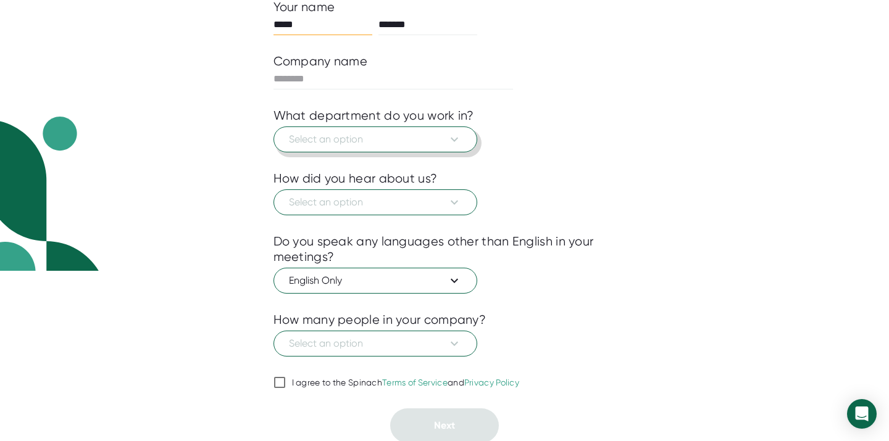
scroll to position [173, 0]
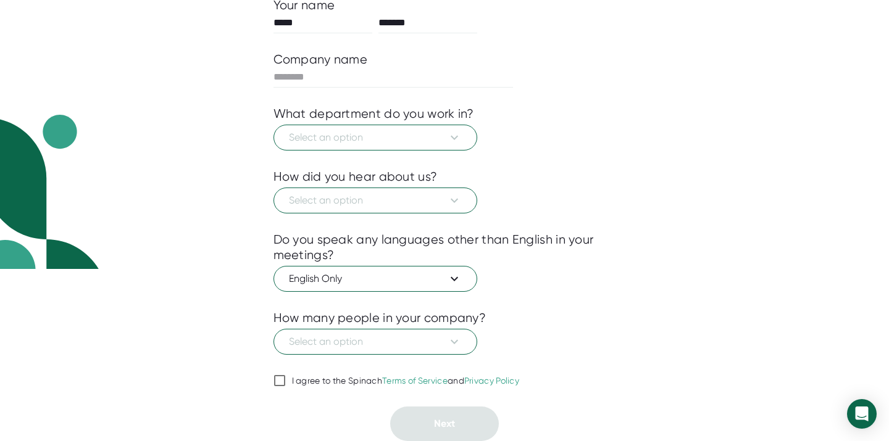
click at [289, 384] on span "I agree to the Spinach Terms of Service and Privacy Policy" at bounding box center [403, 381] width 234 height 11
click at [286, 384] on input "I agree to the Spinach Terms of Service and Privacy Policy" at bounding box center [280, 381] width 12 height 15
checkbox input "true"
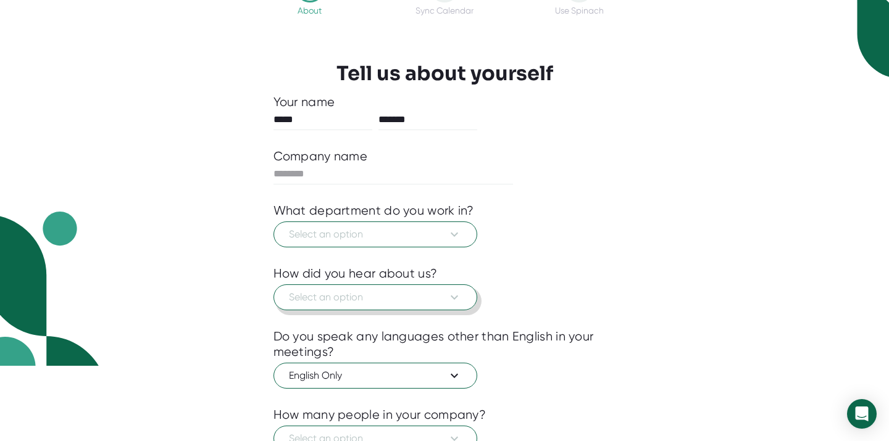
scroll to position [54, 0]
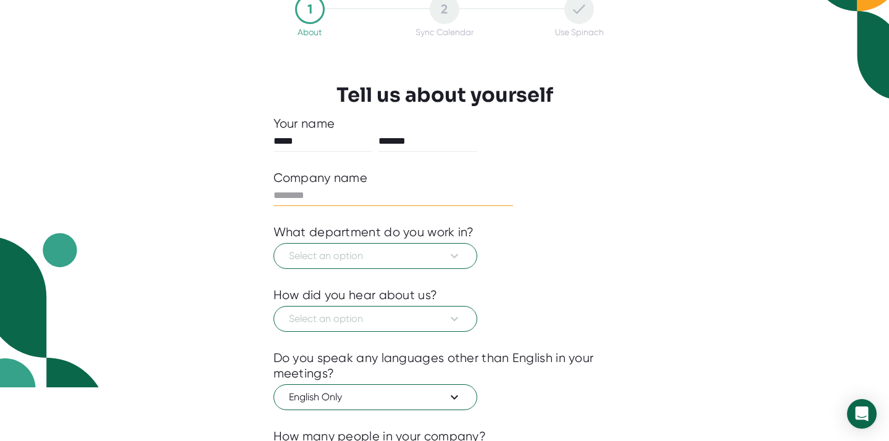
click at [382, 194] on input "text" at bounding box center [394, 196] width 240 height 20
type input "**********"
click at [551, 264] on div "Select an option" at bounding box center [445, 254] width 343 height 29
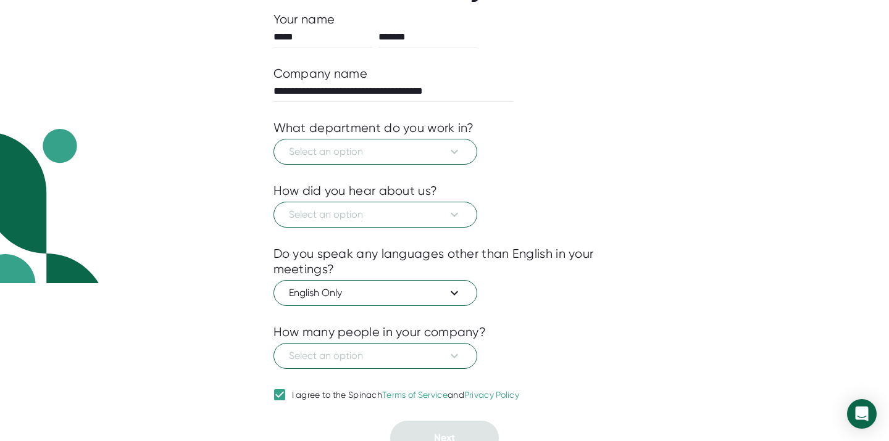
scroll to position [173, 0]
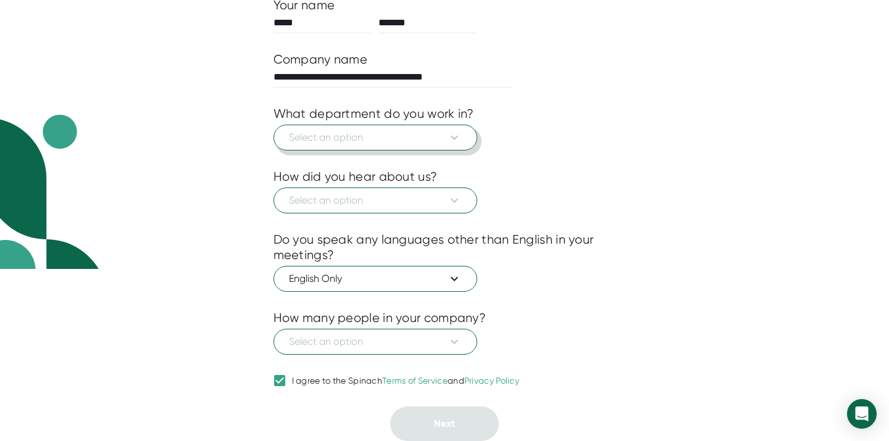
click at [454, 129] on button "Select an option" at bounding box center [376, 138] width 204 height 26
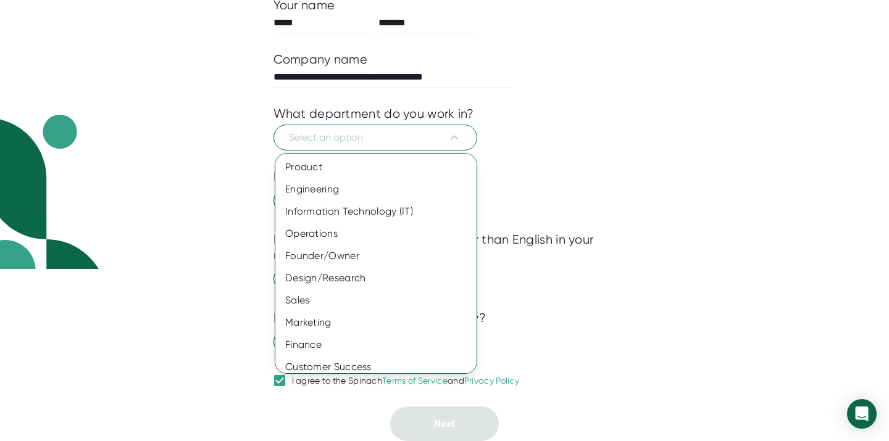
click at [448, 138] on div at bounding box center [444, 220] width 889 height 441
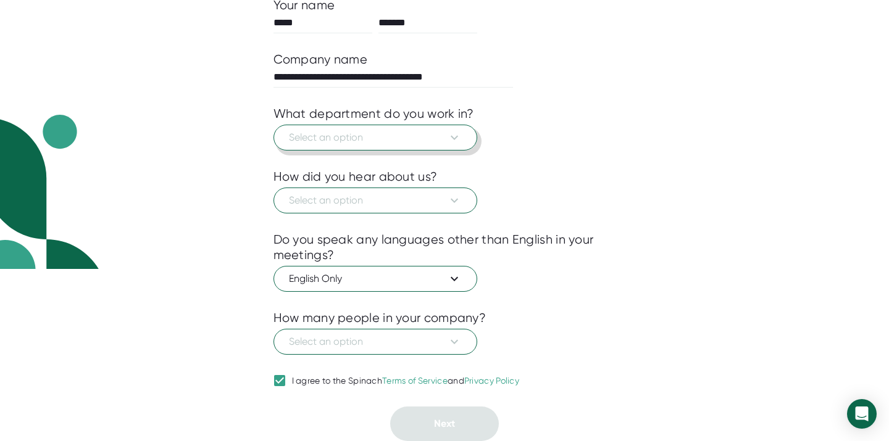
click at [448, 138] on icon at bounding box center [454, 137] width 15 height 15
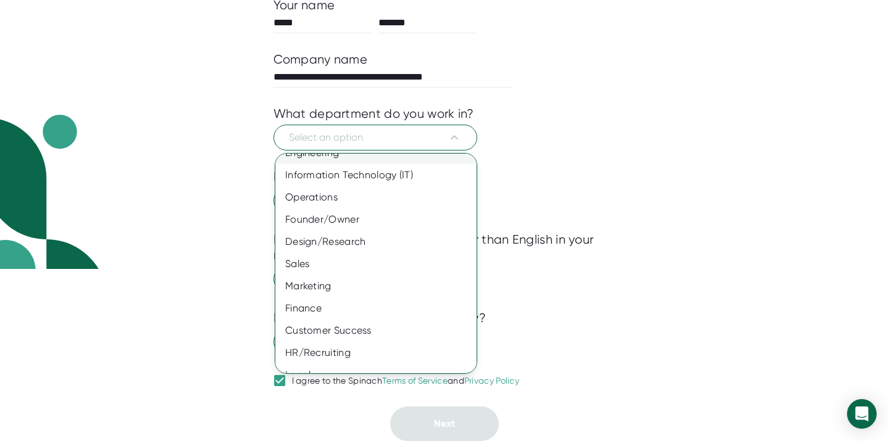
scroll to position [74, 0]
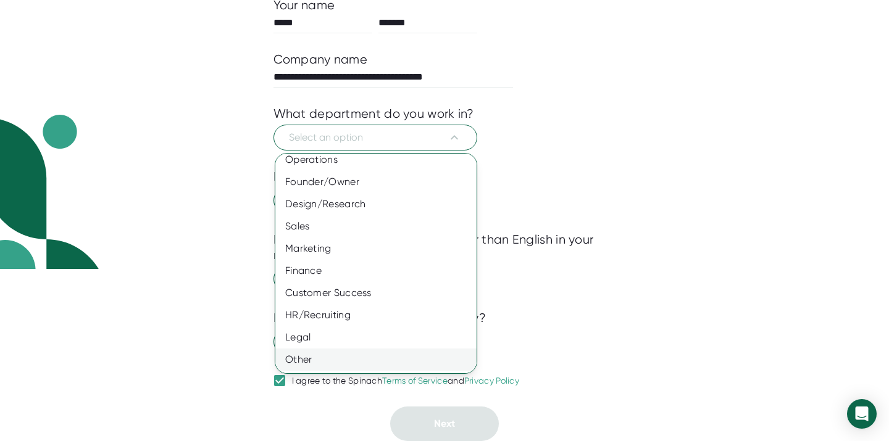
click at [361, 362] on div "Other" at bounding box center [375, 360] width 201 height 22
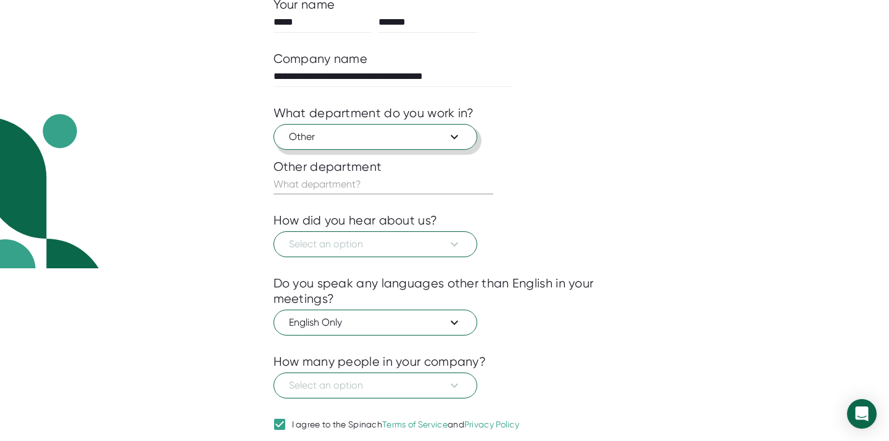
scroll to position [217, 0]
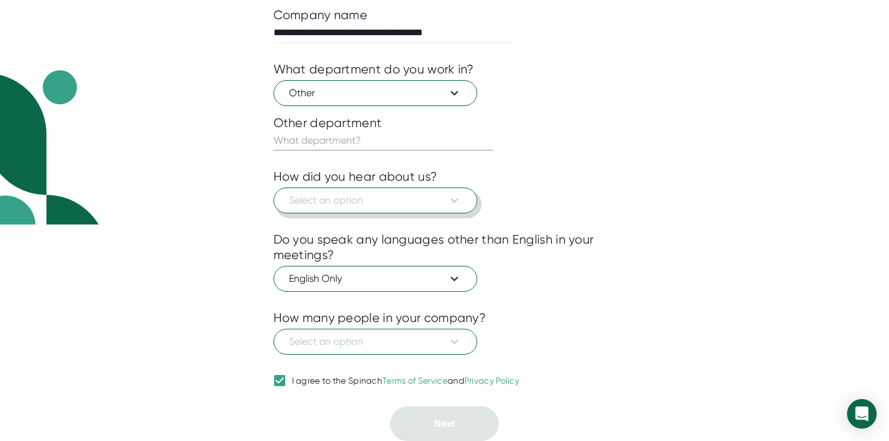
click at [460, 191] on button "Select an option" at bounding box center [376, 201] width 204 height 26
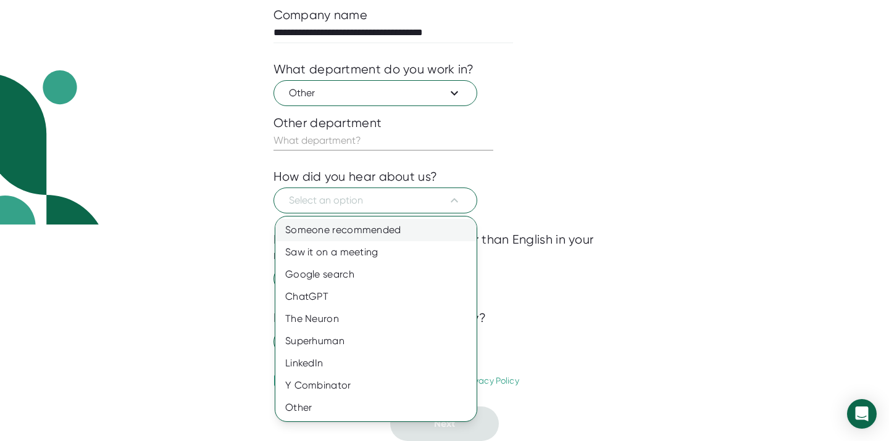
click at [432, 228] on div "Someone recommended" at bounding box center [375, 230] width 201 height 22
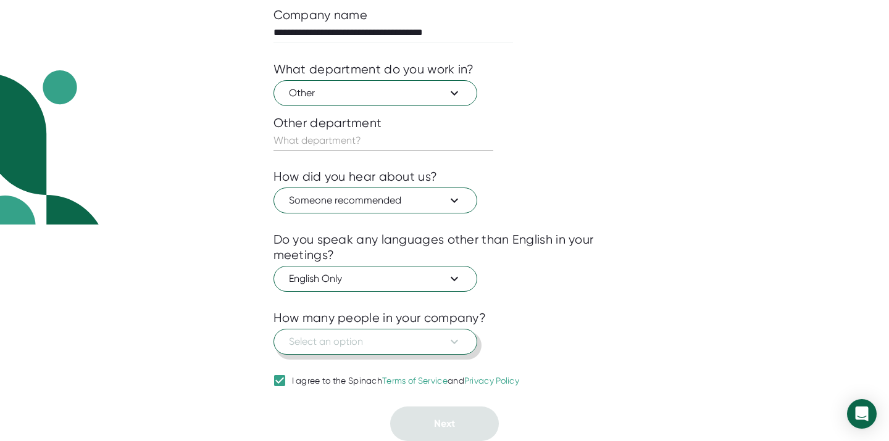
click at [430, 346] on span "Select an option" at bounding box center [375, 342] width 173 height 15
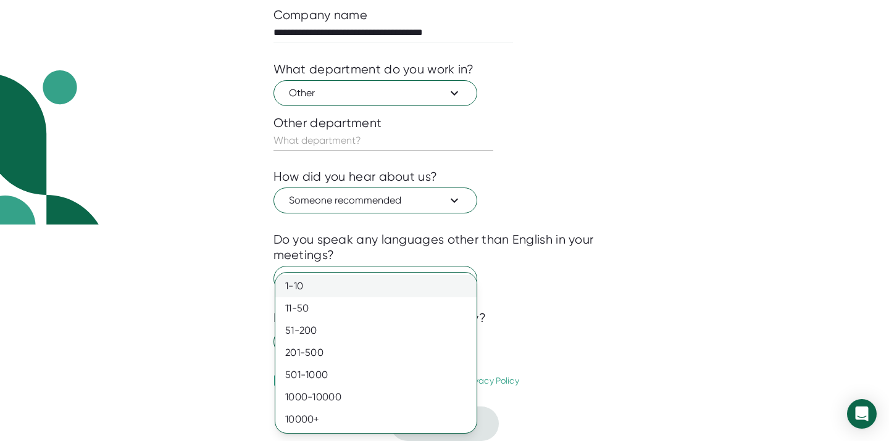
click at [429, 286] on div "1-10" at bounding box center [375, 286] width 201 height 22
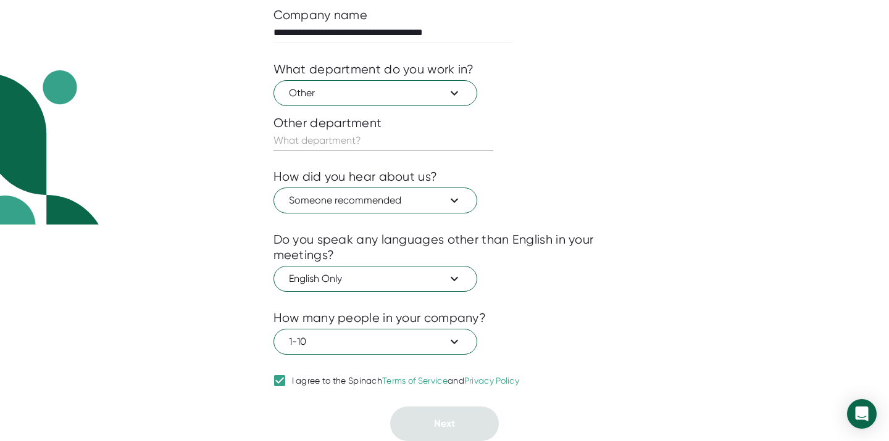
click at [570, 364] on div at bounding box center [445, 364] width 343 height 19
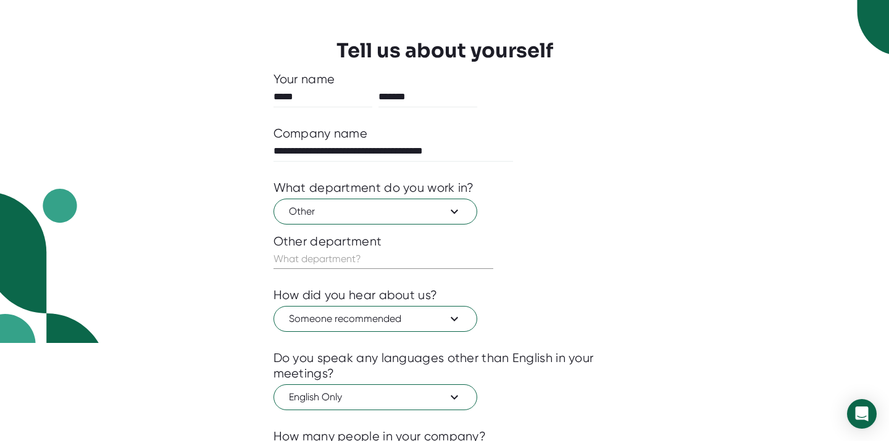
scroll to position [0, 0]
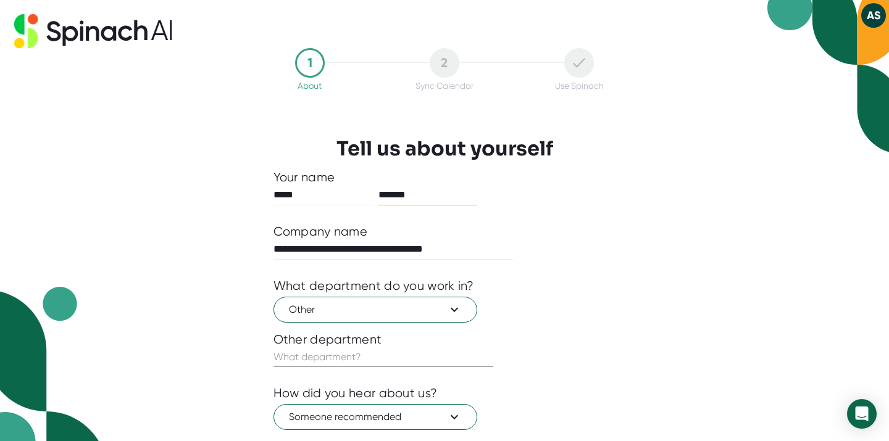
click at [406, 195] on input "*******" at bounding box center [427, 195] width 99 height 20
click at [635, 219] on div "**********" at bounding box center [445, 353] width 404 height 610
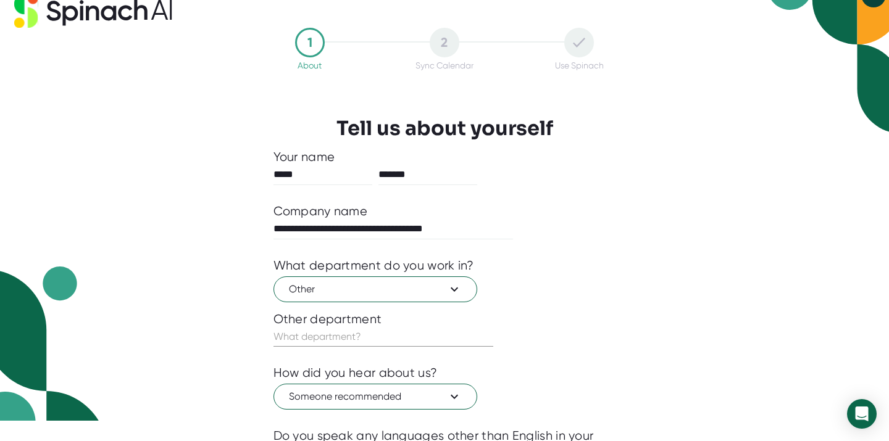
scroll to position [22, 0]
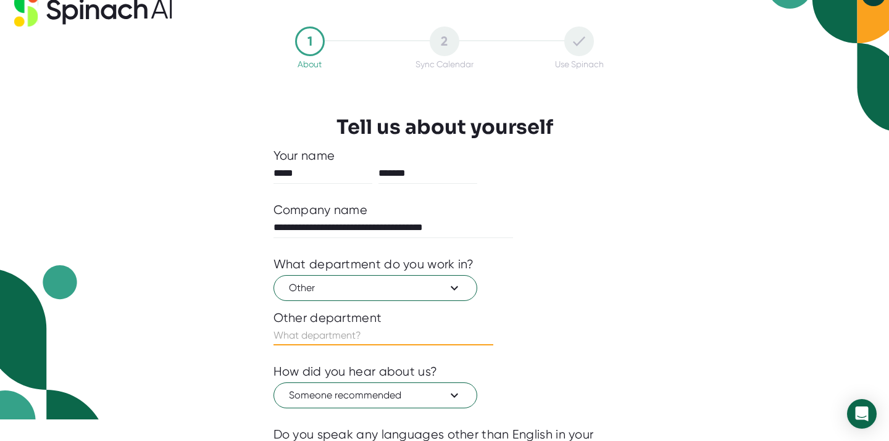
click at [299, 335] on input "text" at bounding box center [384, 336] width 220 height 20
type input "Executive"
click at [626, 356] on div "**********" at bounding box center [445, 332] width 404 height 610
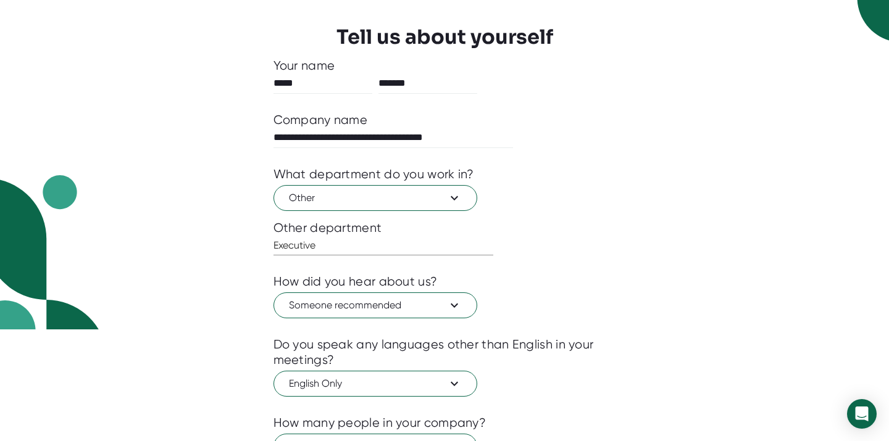
scroll to position [217, 0]
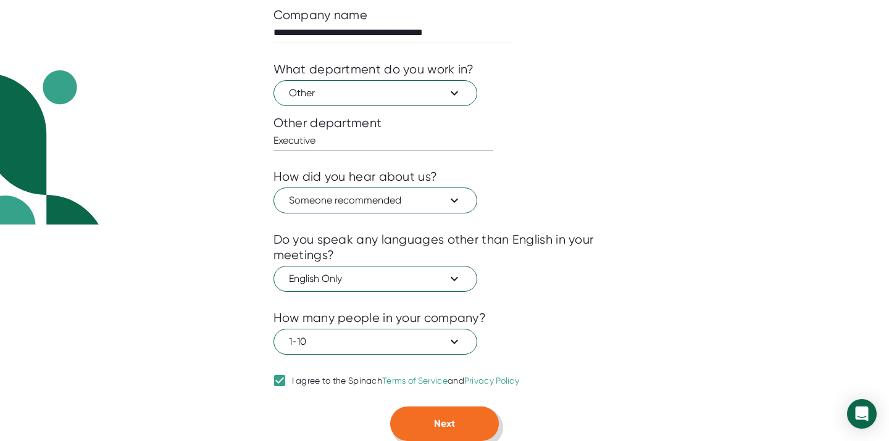
click at [472, 421] on button "Next" at bounding box center [444, 424] width 109 height 35
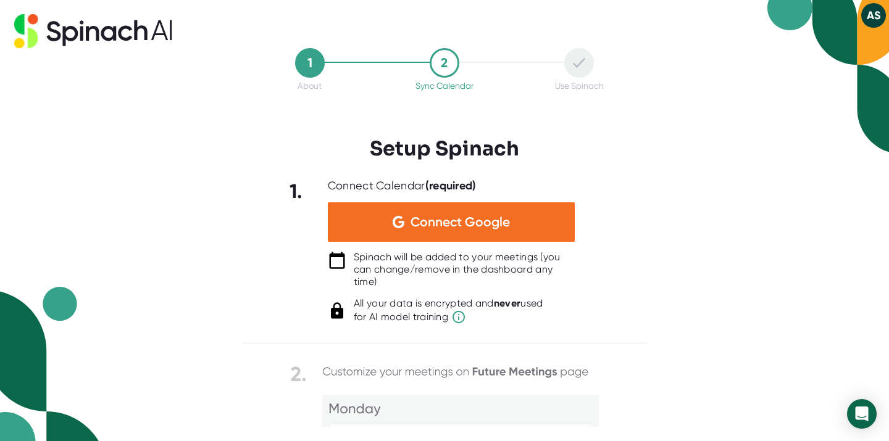
scroll to position [0, 0]
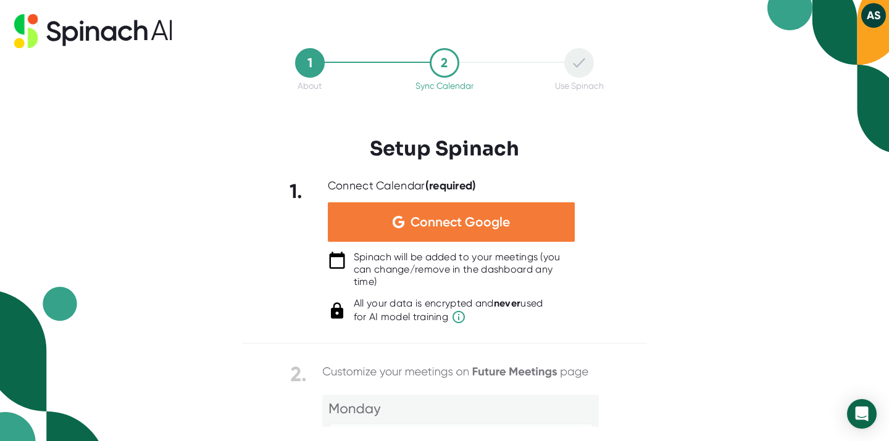
click at [478, 232] on div "Connect Google" at bounding box center [451, 223] width 247 height 40
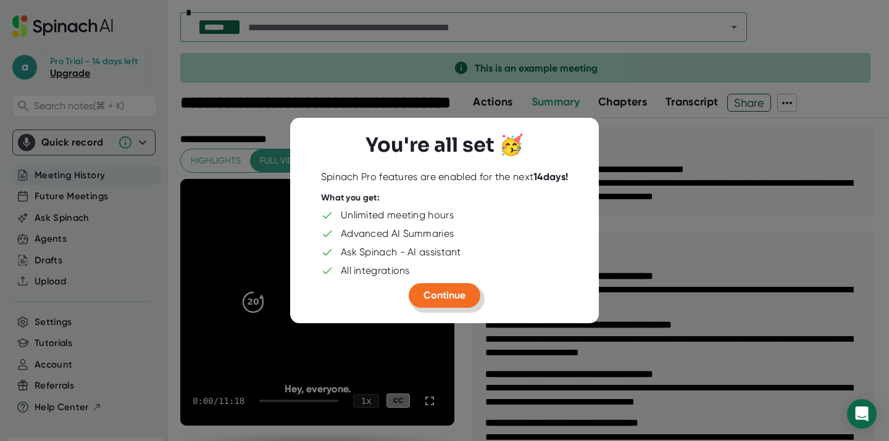
click at [446, 289] on button "Continue" at bounding box center [445, 295] width 72 height 25
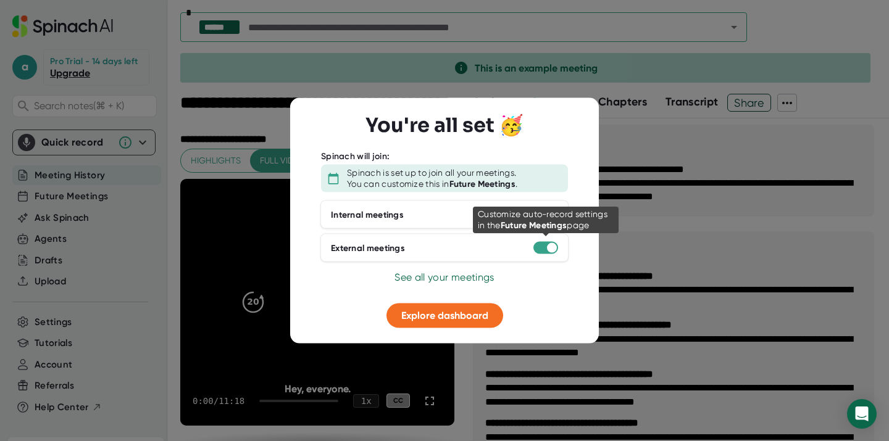
click at [544, 249] on div at bounding box center [545, 248] width 25 height 12
click at [547, 246] on div at bounding box center [552, 248] width 10 height 10
click at [546, 246] on div at bounding box center [545, 248] width 25 height 12
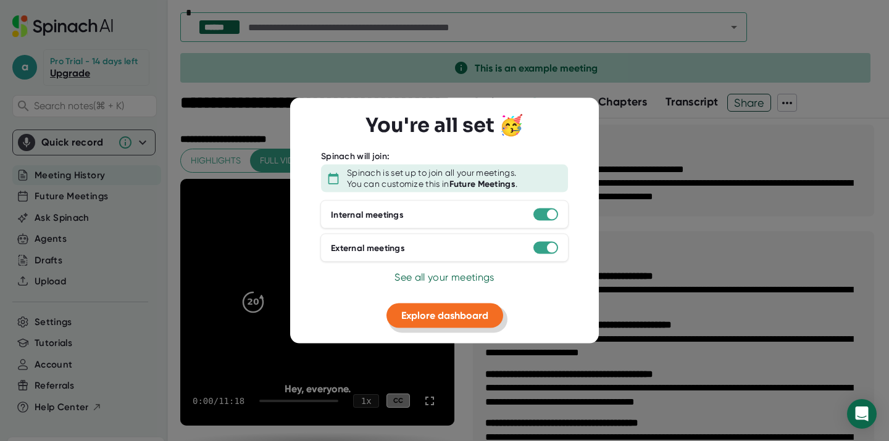
click at [451, 309] on button "Explore dashboard" at bounding box center [445, 316] width 117 height 25
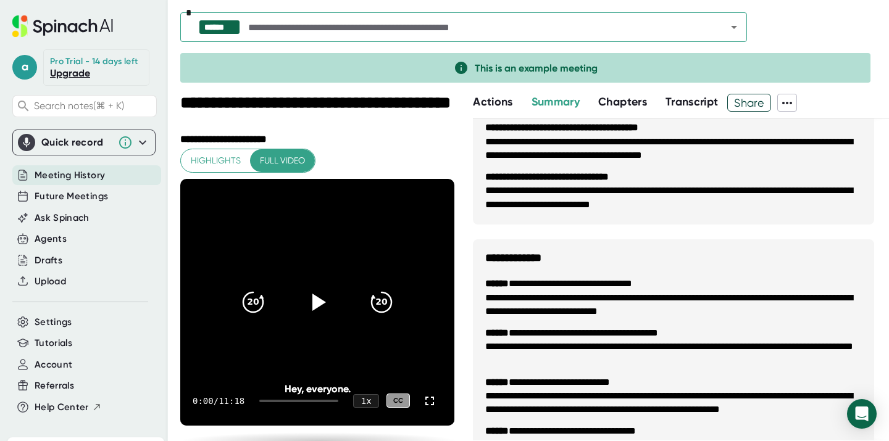
click at [695, 254] on h3 "**********" at bounding box center [673, 253] width 401 height 26
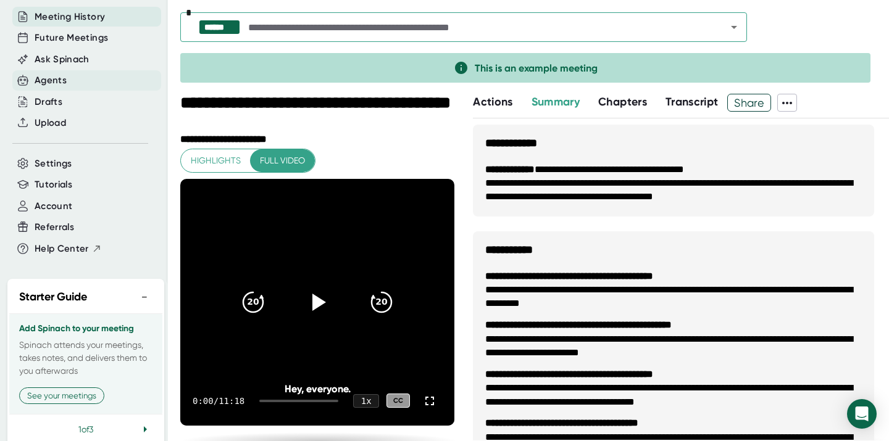
scroll to position [206, 0]
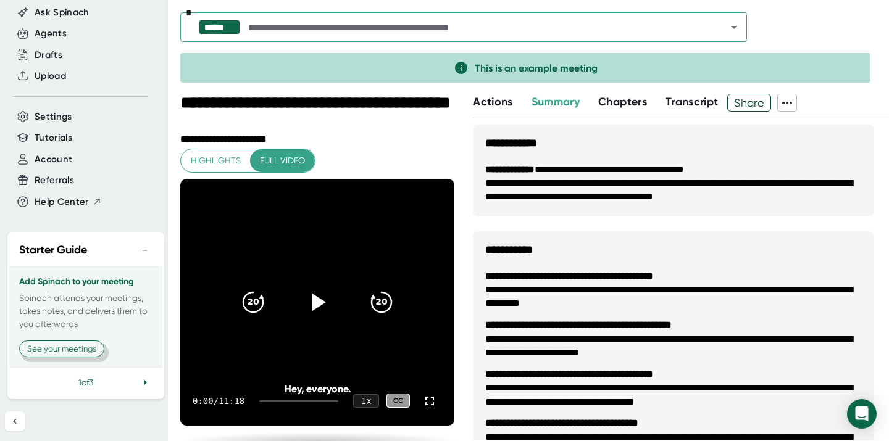
click at [77, 354] on button "See your meetings" at bounding box center [61, 349] width 85 height 17
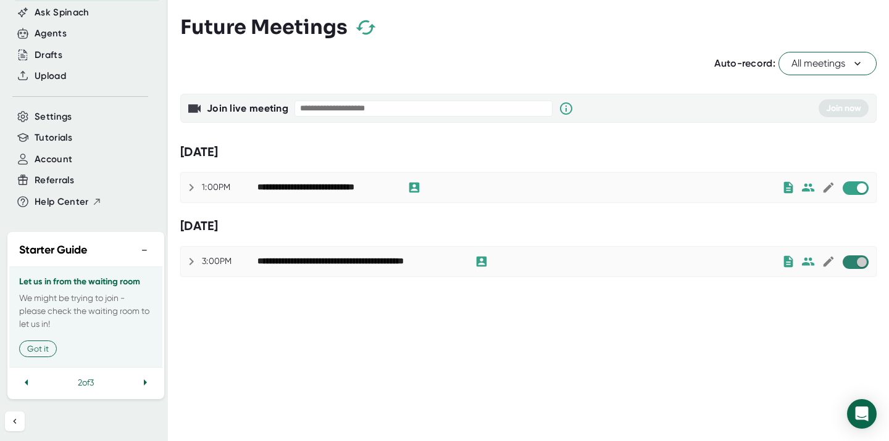
click at [855, 257] on input "checkbox" at bounding box center [861, 262] width 35 height 11
checkbox input "true"
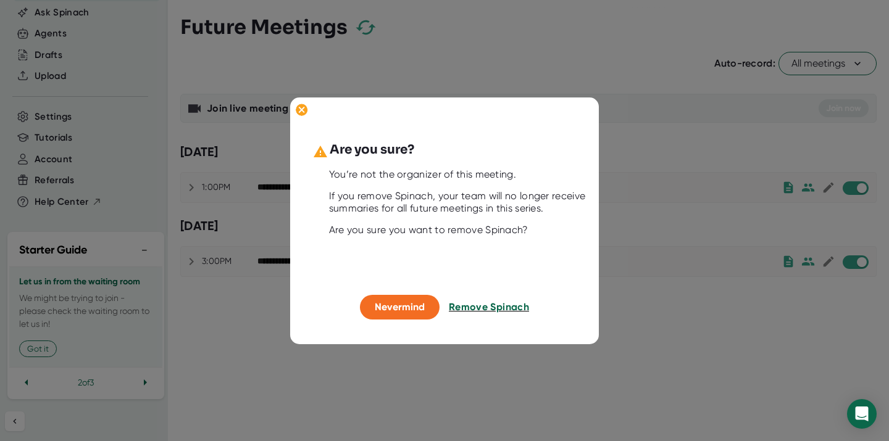
click at [481, 306] on span "Remove Spinach" at bounding box center [489, 307] width 80 height 12
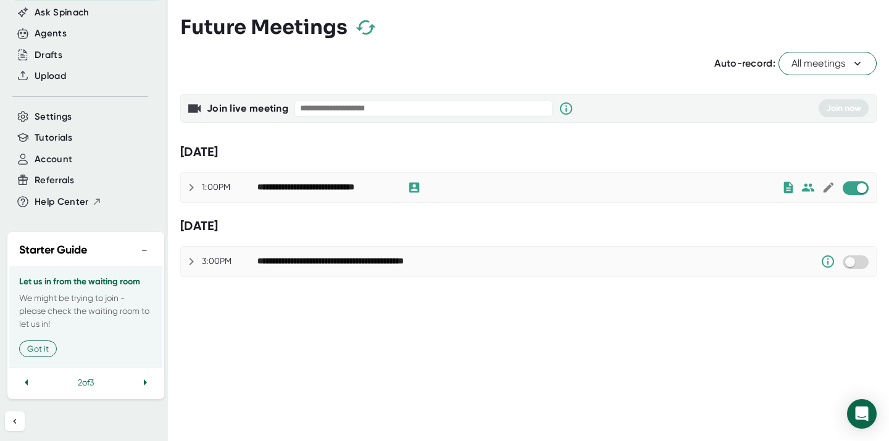
click at [190, 190] on icon at bounding box center [192, 187] width 4 height 7
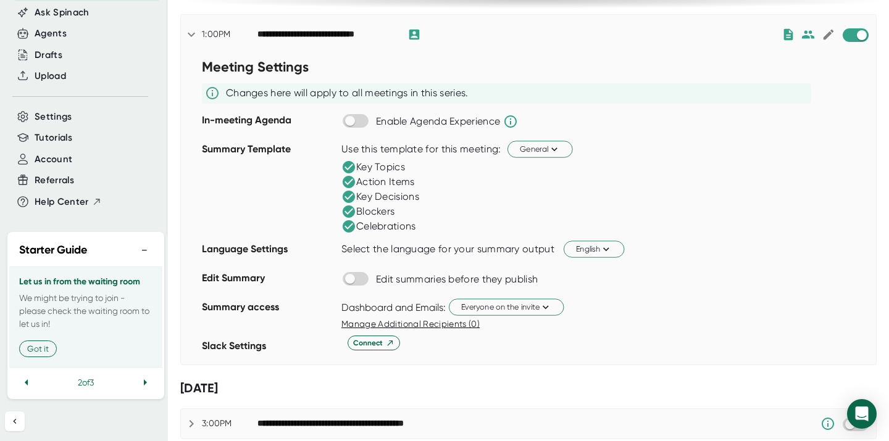
scroll to position [162, 0]
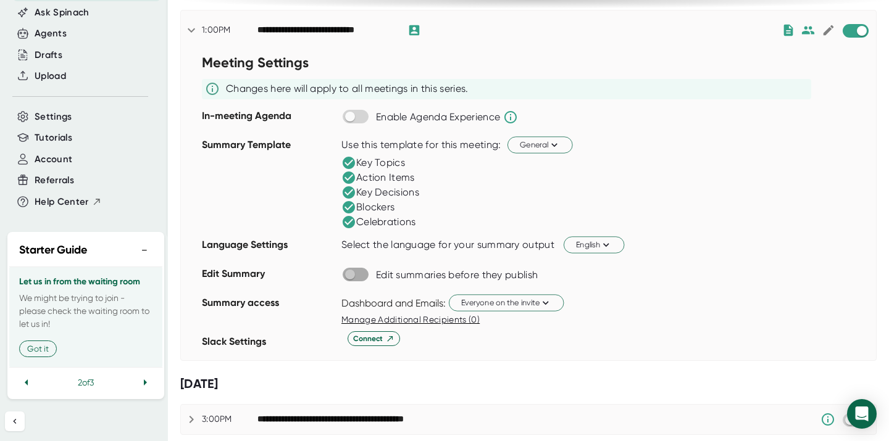
click at [357, 280] on input "checkbox" at bounding box center [349, 274] width 35 height 11
checkbox input "true"
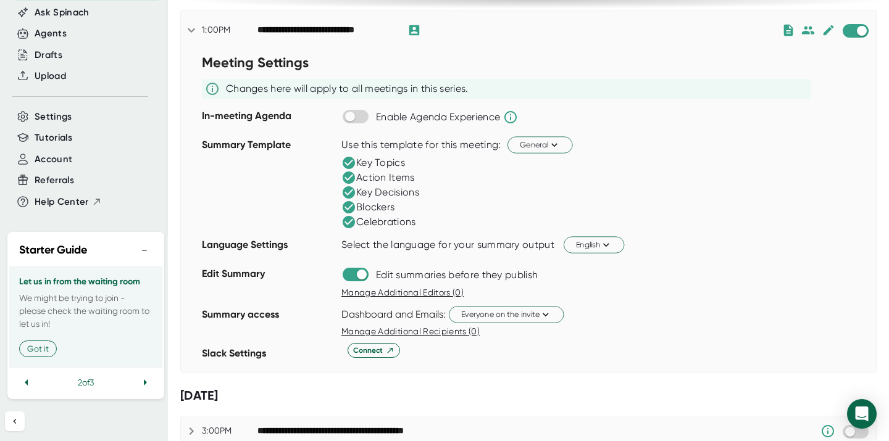
scroll to position [173, 0]
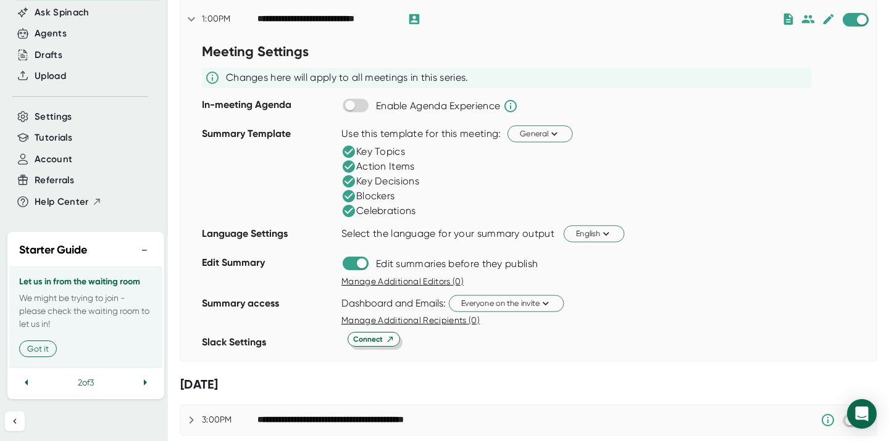
click at [370, 341] on span "Connect" at bounding box center [373, 339] width 41 height 11
click at [381, 337] on span "Connect" at bounding box center [373, 339] width 41 height 11
